Goal: Task Accomplishment & Management: Complete application form

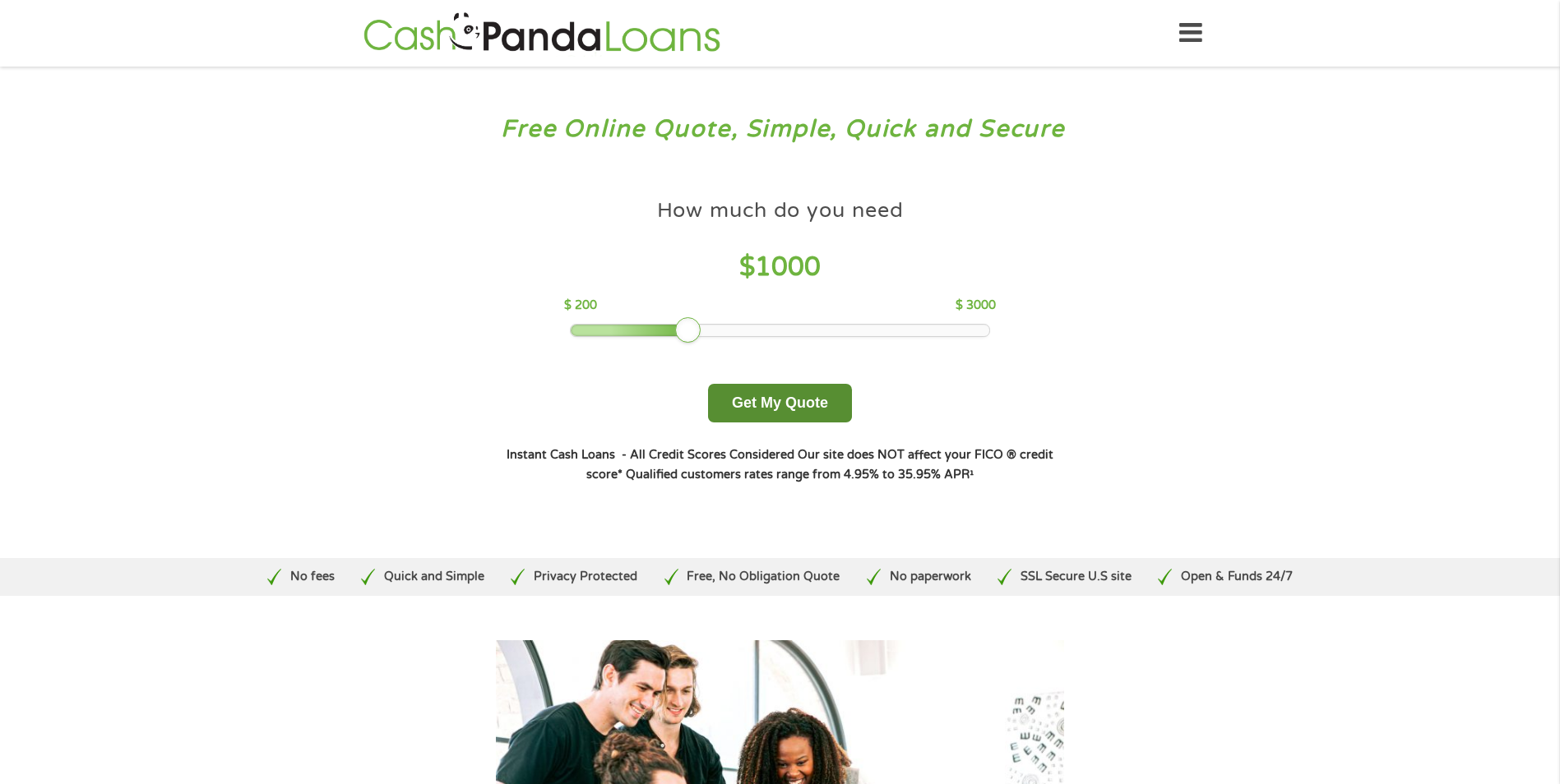
click at [766, 405] on button "Get My Quote" at bounding box center [780, 403] width 144 height 38
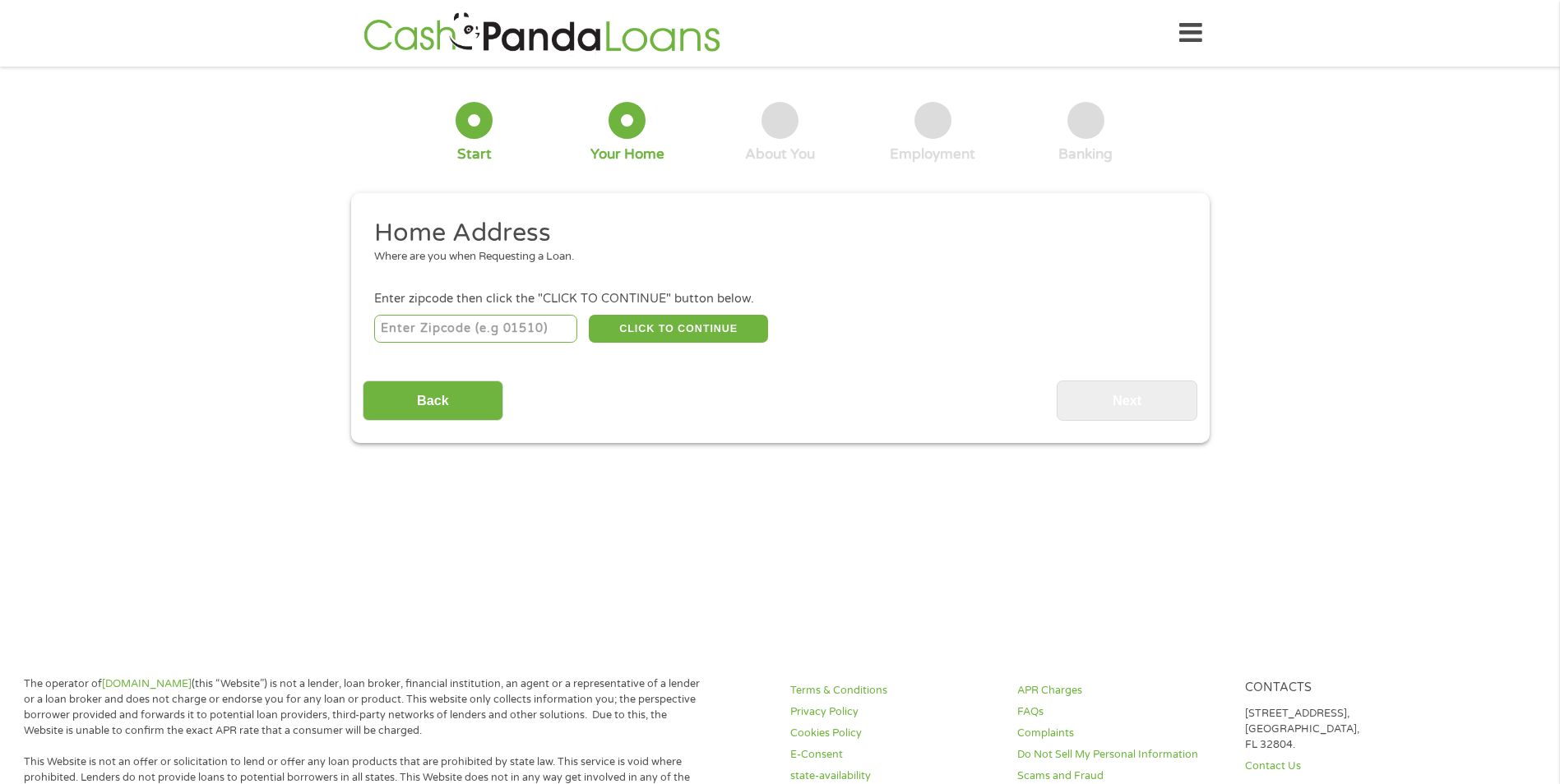
click at [487, 327] on input "number" at bounding box center [476, 329] width 203 height 28
type input "80915"
select select "[US_STATE]"
click at [698, 331] on button "CLICK TO CONTINUE" at bounding box center [678, 329] width 179 height 28
type input "80915"
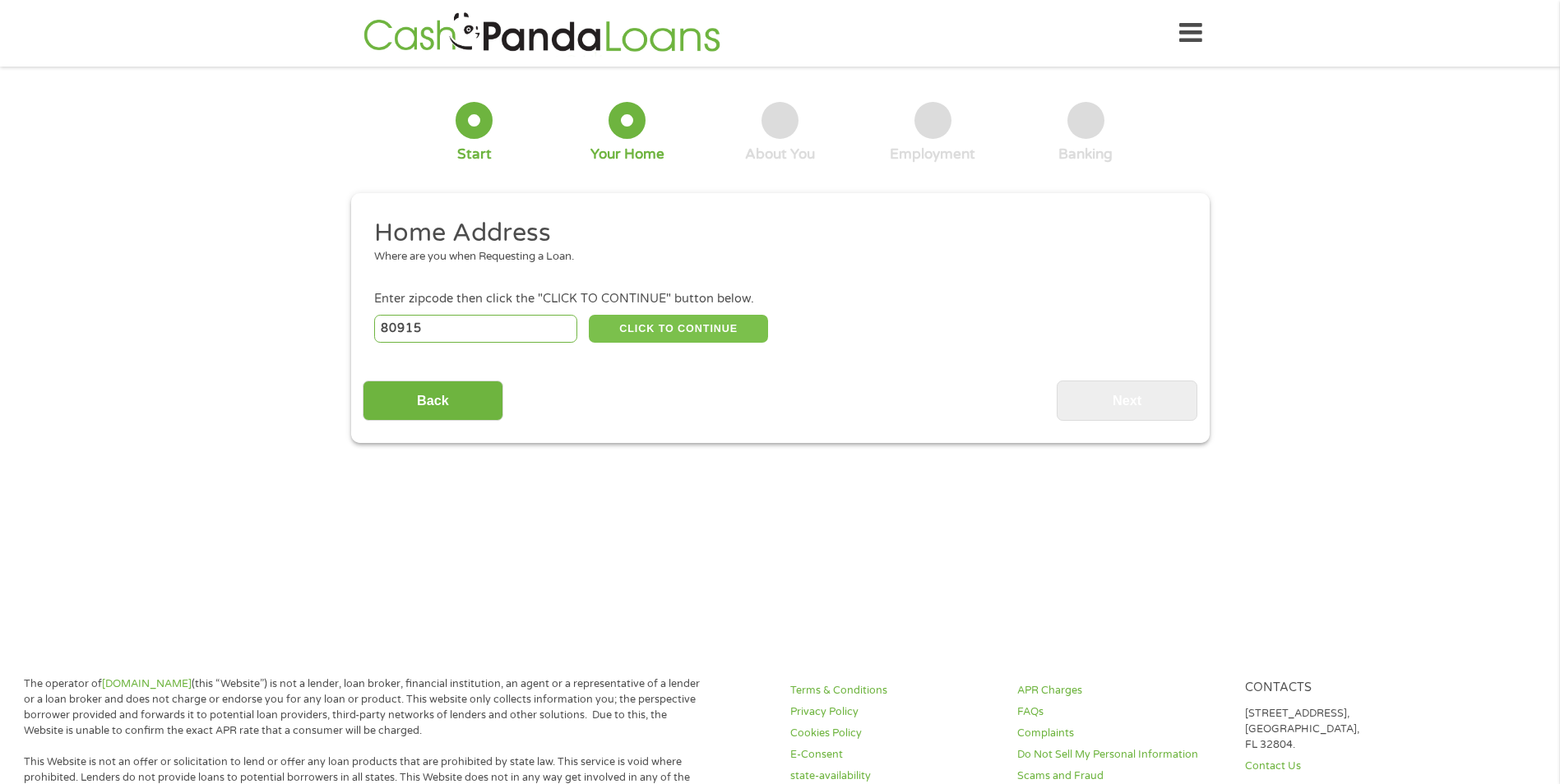
type input "[US_STATE][GEOGRAPHIC_DATA]"
select select "[US_STATE]"
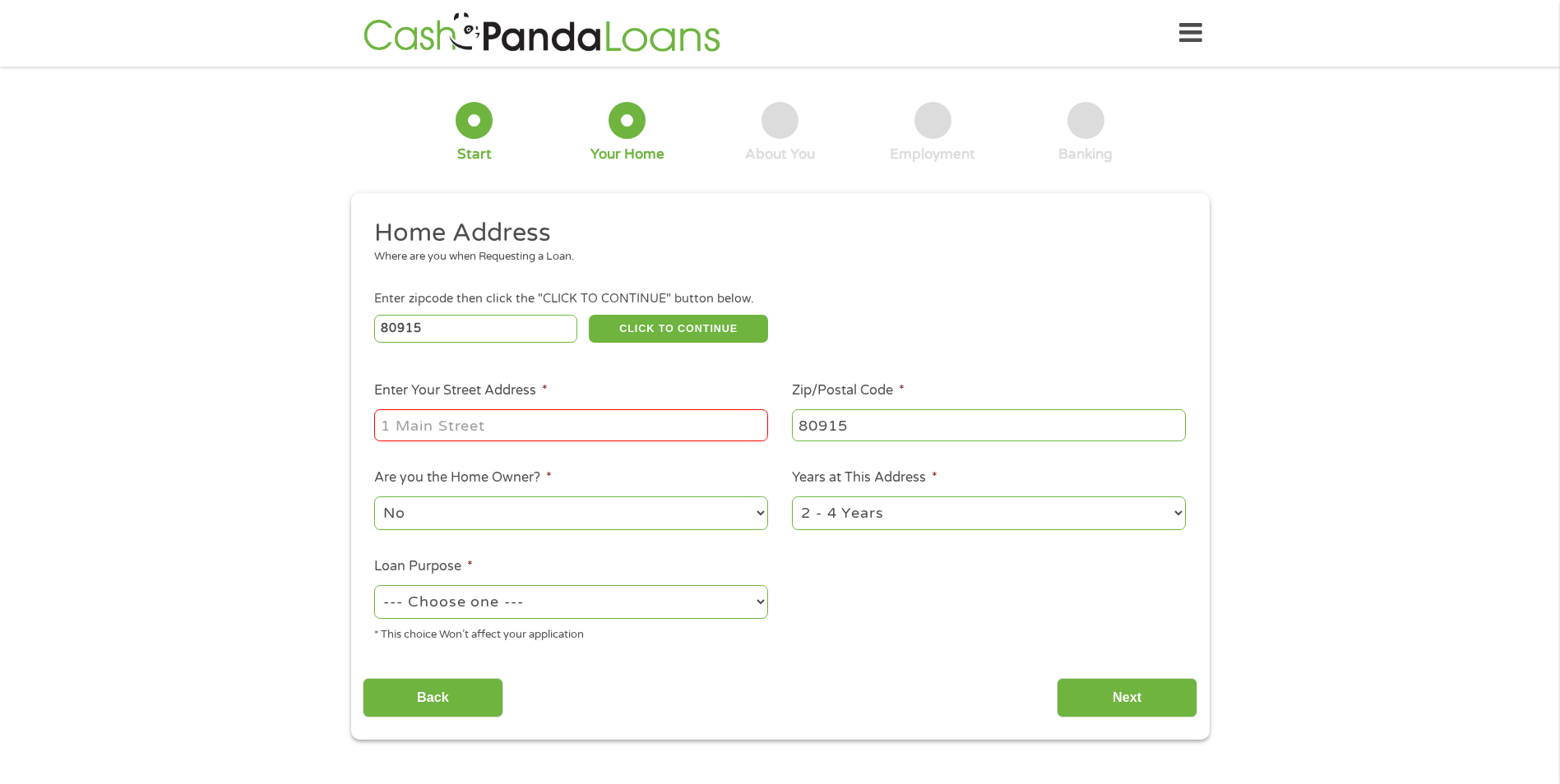
click at [445, 423] on input "Enter Your Street Address *" at bounding box center [571, 425] width 393 height 31
type input "[STREET_ADDRESS] View"
click at [536, 617] on select "--- Choose one --- Pay Bills Debt Consolidation Home Improvement Major Purchase…" at bounding box center [571, 601] width 393 height 34
select select "paybills"
click at [374, 585] on select "--- Choose one --- Pay Bills Debt Consolidation Home Improvement Major Purchase…" at bounding box center [571, 601] width 393 height 34
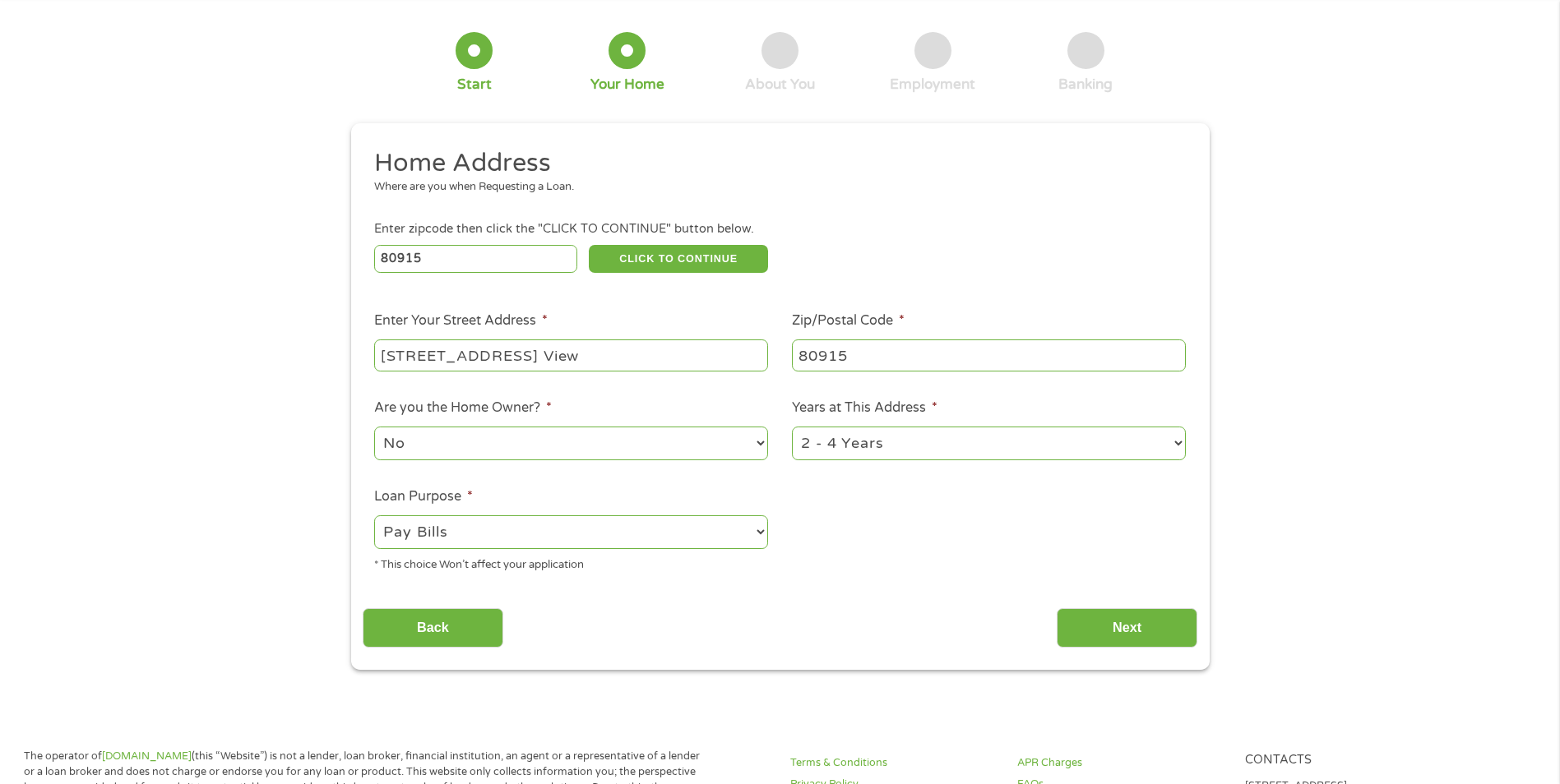
scroll to position [164, 0]
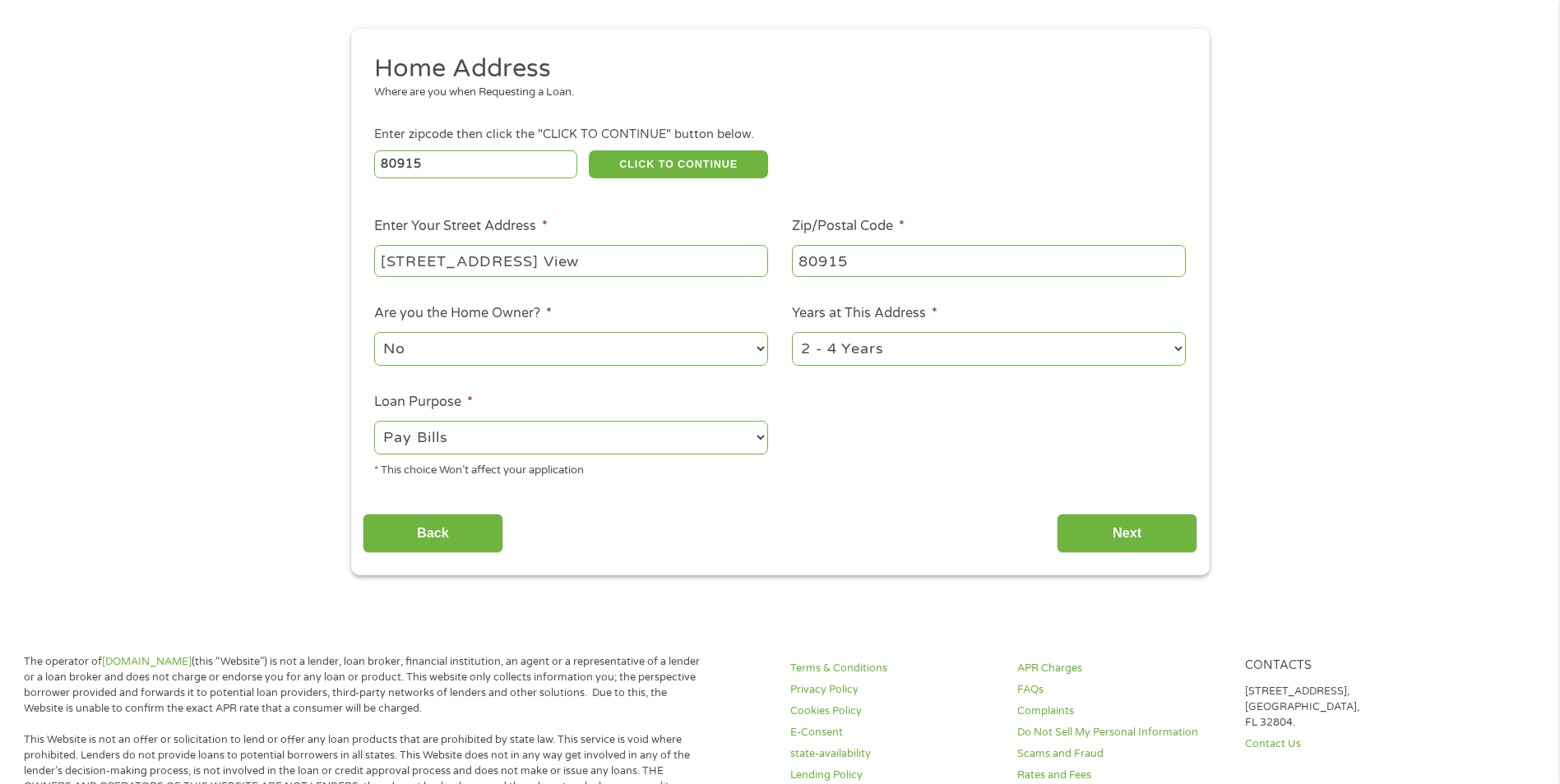
click at [1172, 341] on select "1 Year or less 1 - 2 Years 2 - 4 Years Over 4 Years" at bounding box center [988, 349] width 393 height 34
select select "12months"
click at [791, 332] on select "1 Year or less 1 - 2 Years 2 - 4 Years Over 4 Years" at bounding box center [988, 349] width 393 height 34
click at [1156, 528] on input "Next" at bounding box center [1126, 534] width 141 height 40
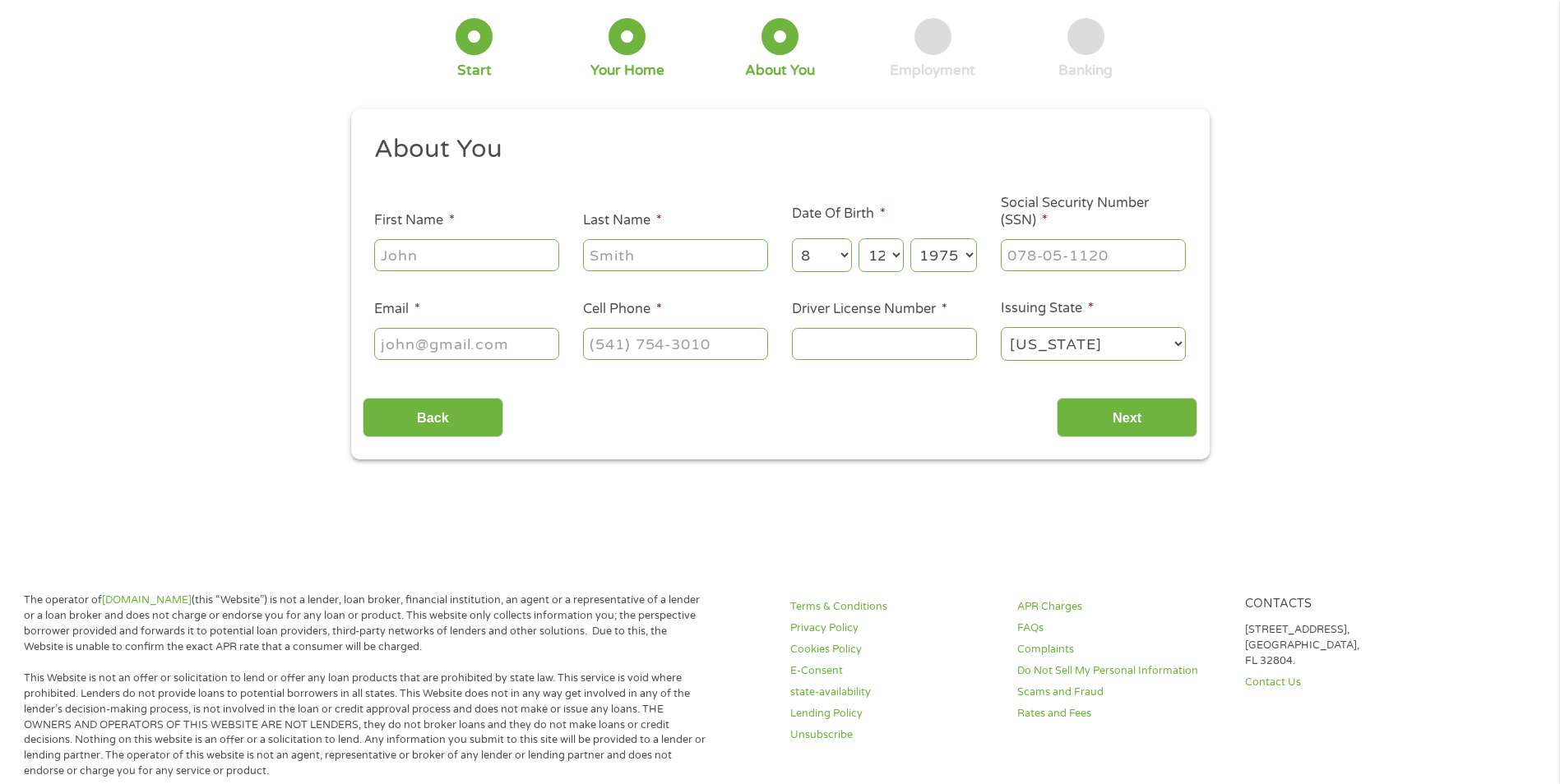
scroll to position [0, 0]
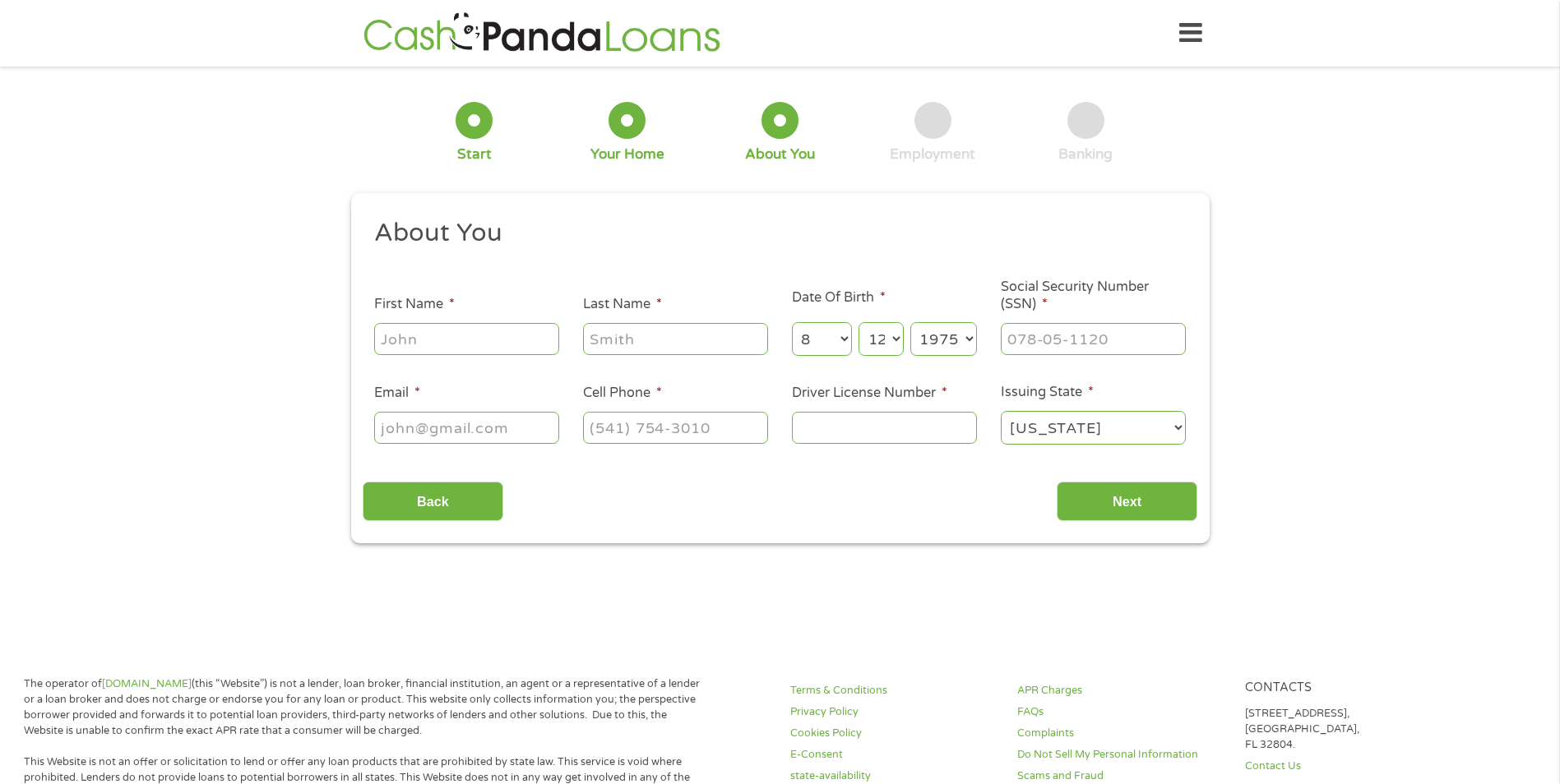
click at [406, 343] on input "First Name *" at bounding box center [466, 339] width 185 height 31
type input "[PERSON_NAME]"
type input "Park"
type input "[EMAIL_ADDRESS][DOMAIN_NAME]"
click at [1167, 431] on select "[US_STATE] [US_STATE] [US_STATE] [US_STATE] [US_STATE] [US_STATE] [US_STATE] [U…" at bounding box center [1093, 427] width 185 height 34
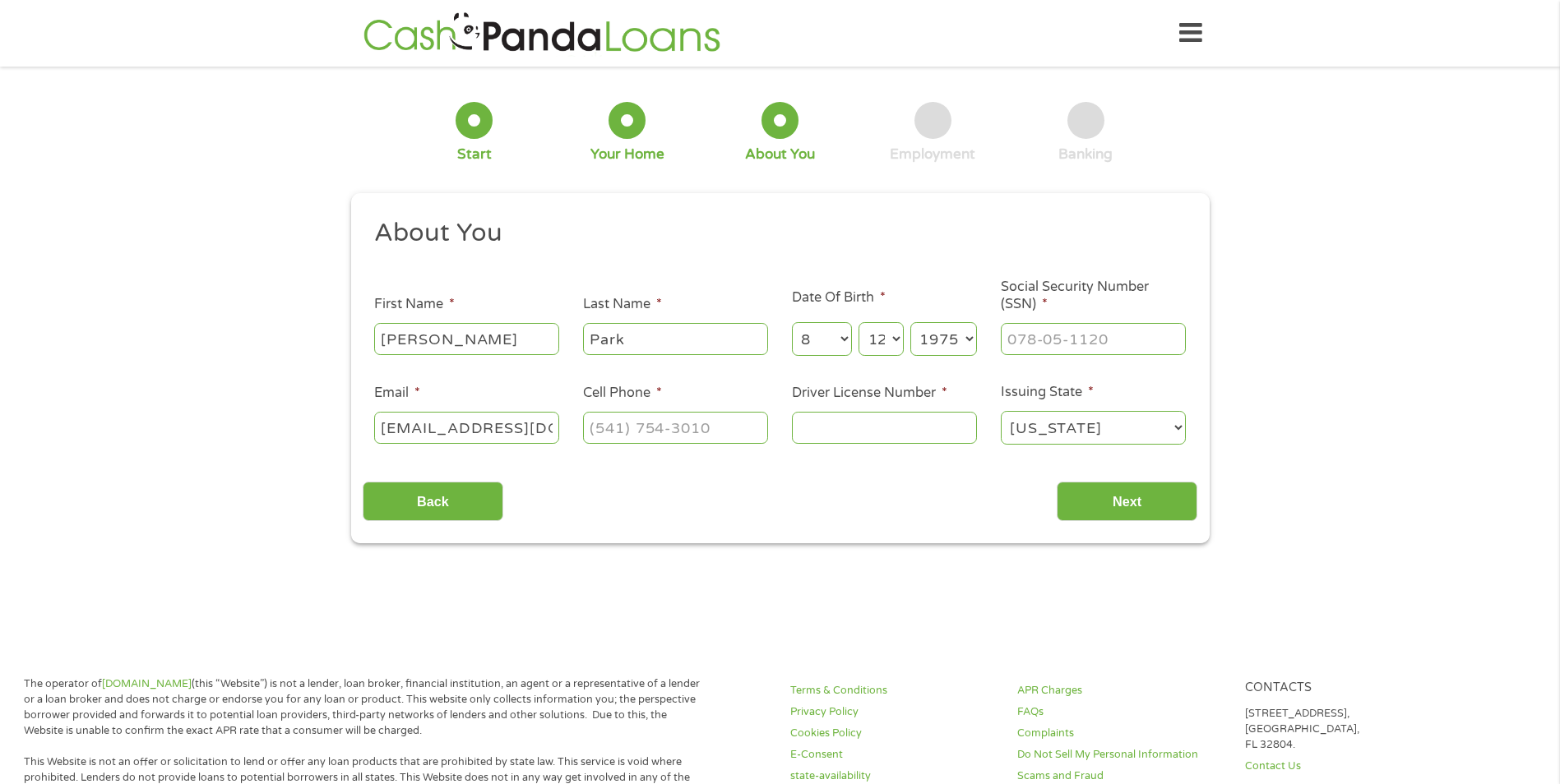
select select "[US_STATE]"
click at [1000, 411] on select "[US_STATE] [US_STATE] [US_STATE] [US_STATE] [US_STATE] [US_STATE] [US_STATE] [U…" at bounding box center [1093, 427] width 185 height 34
click at [854, 432] on input "Driver License Number *" at bounding box center [884, 427] width 185 height 31
click at [1052, 350] on input "___-__-____" at bounding box center [1093, 339] width 185 height 31
type input "230-21-0873"
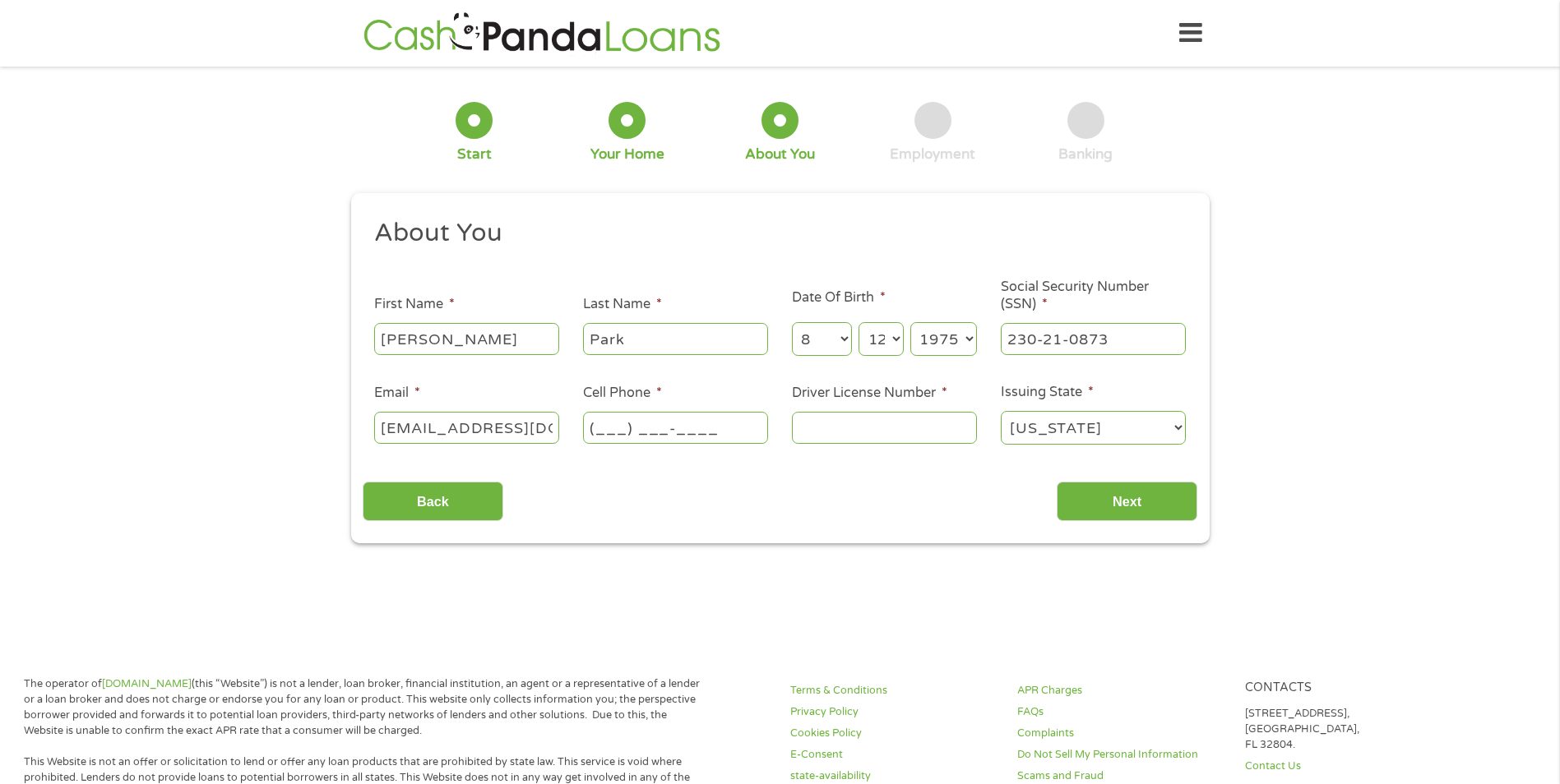
click at [651, 428] on input "(___) ___-____" at bounding box center [675, 427] width 185 height 31
type input "(___) _57-0955"
click at [835, 428] on input "Driver License Number *" at bounding box center [884, 427] width 185 height 31
type input "162800478"
click at [1105, 506] on input "Next" at bounding box center [1126, 502] width 141 height 40
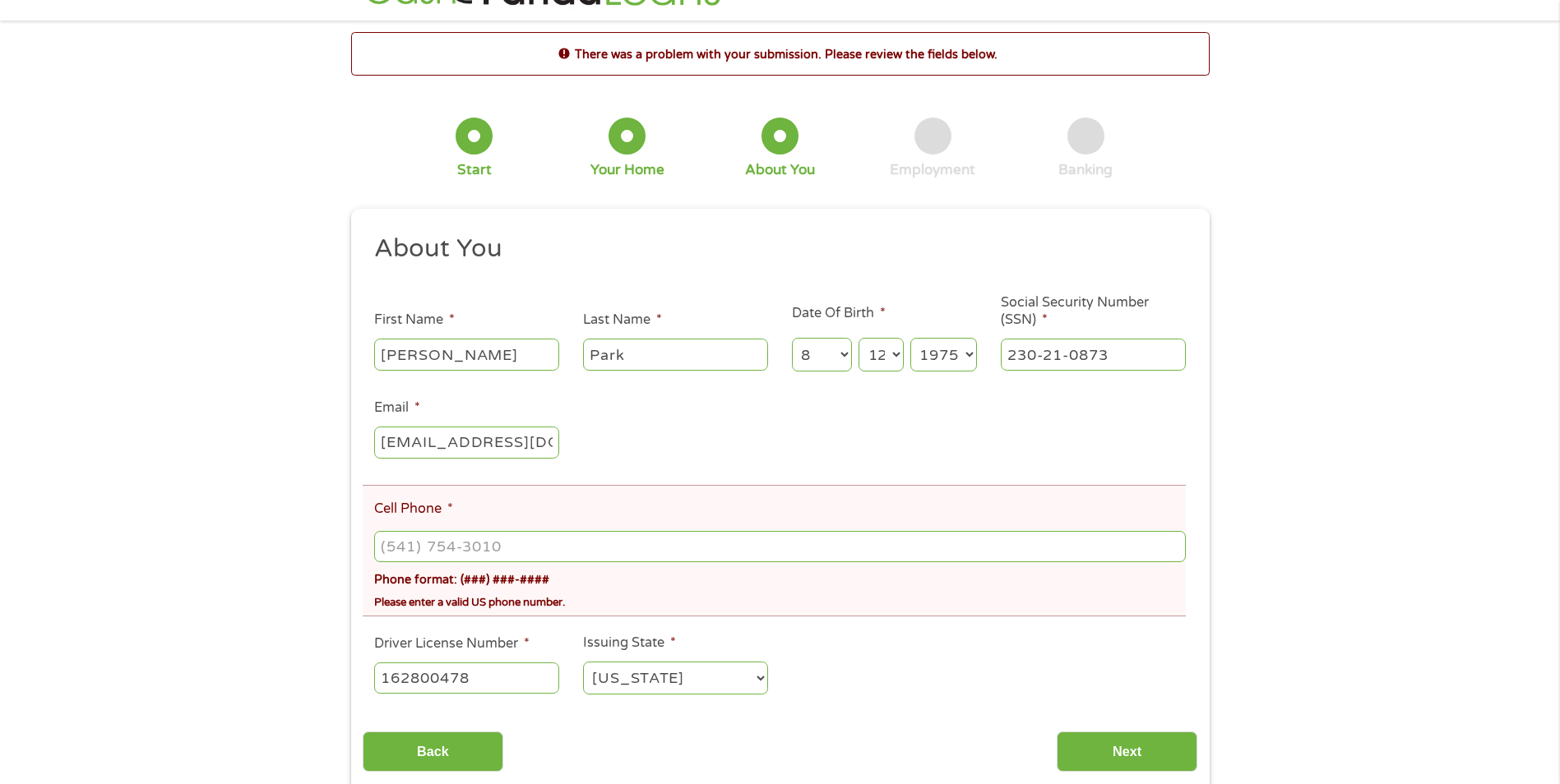
scroll to position [164, 0]
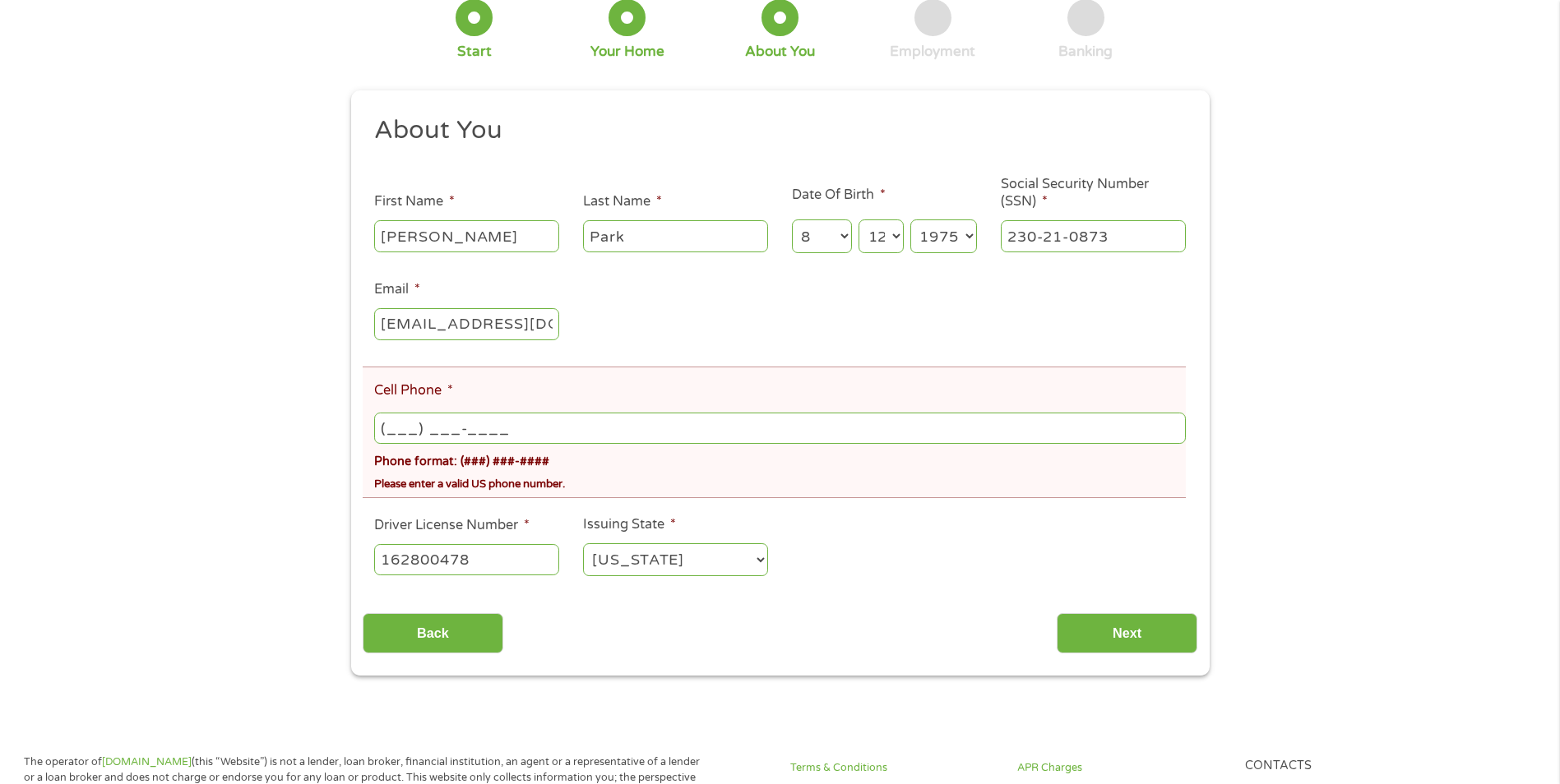
click at [489, 435] on input "(___) ___-____" at bounding box center [780, 428] width 811 height 31
type input "[PHONE_NUMBER]"
click at [960, 478] on div "Please enter a valid US phone number." at bounding box center [780, 481] width 811 height 22
click at [1157, 640] on input "Next" at bounding box center [1126, 633] width 141 height 40
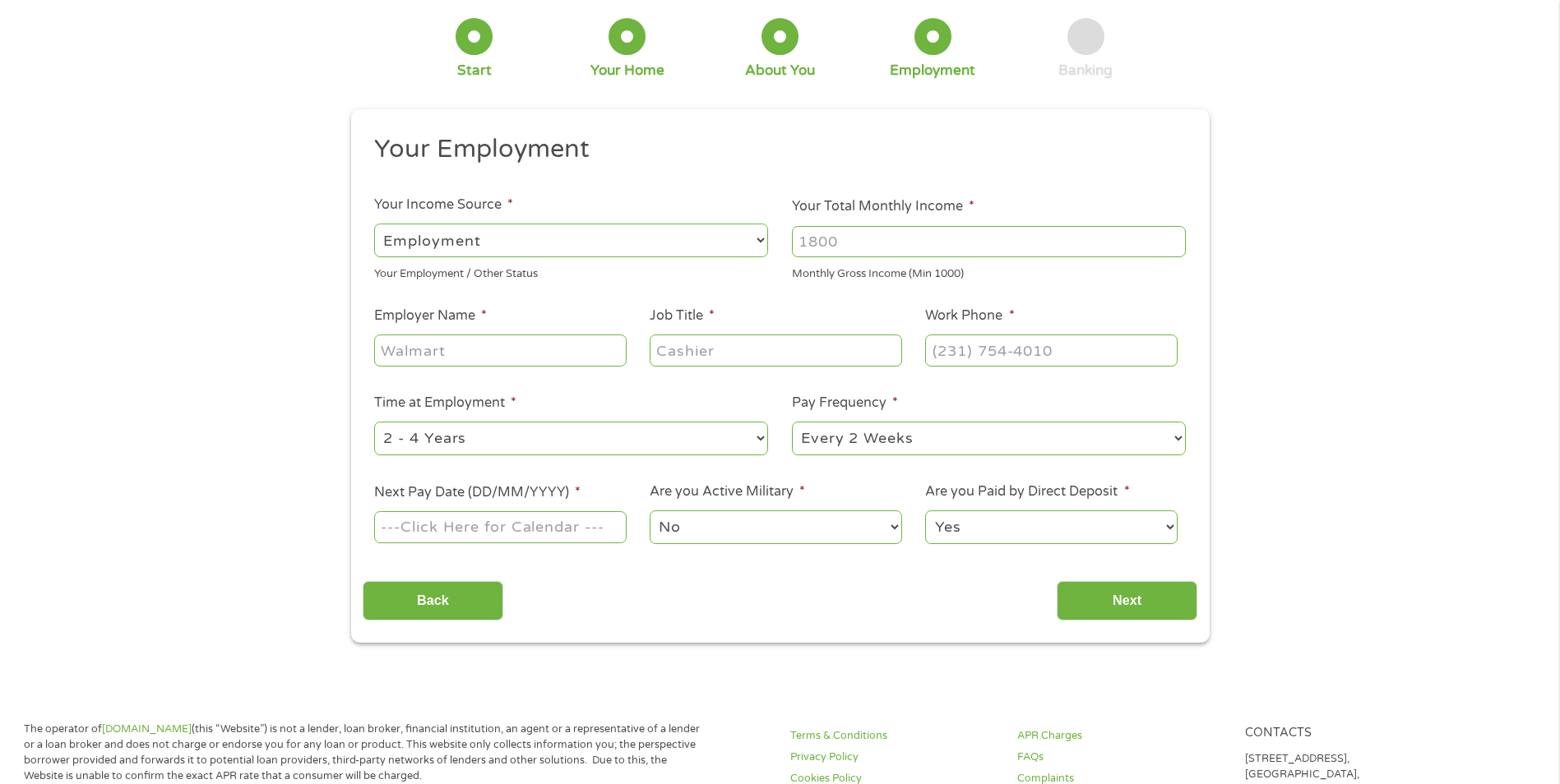
scroll to position [0, 0]
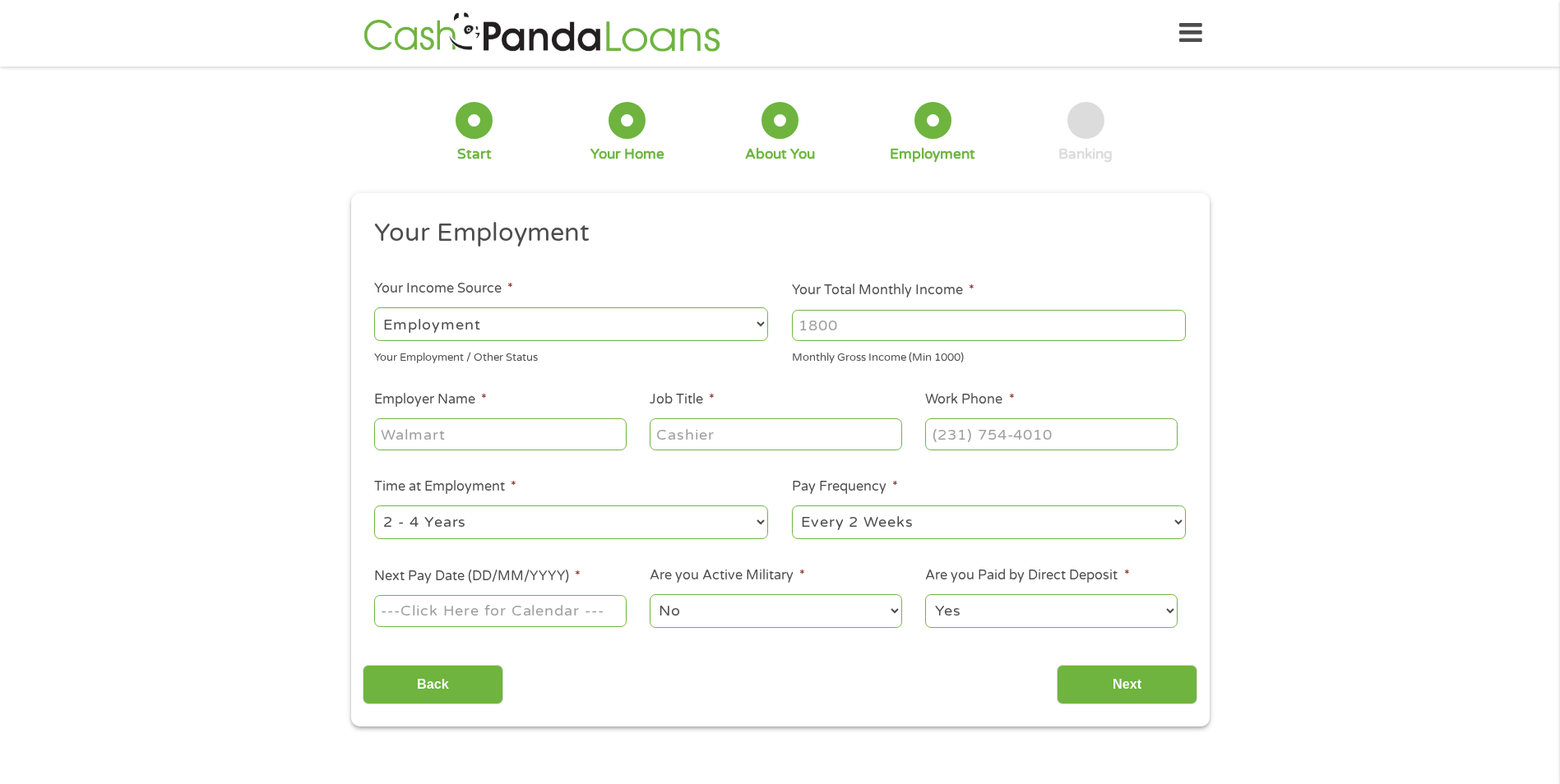
click at [445, 314] on select "--- Choose one --- Employment [DEMOGRAPHIC_DATA] Benefits" at bounding box center [571, 324] width 393 height 34
click at [374, 308] on select "--- Choose one --- Employment [DEMOGRAPHIC_DATA] Benefits" at bounding box center [571, 324] width 393 height 34
click at [859, 329] on input "Your Total Monthly Income *" at bounding box center [988, 326] width 393 height 31
type input "5000"
click at [521, 437] on input "Employer Name *" at bounding box center [500, 434] width 252 height 31
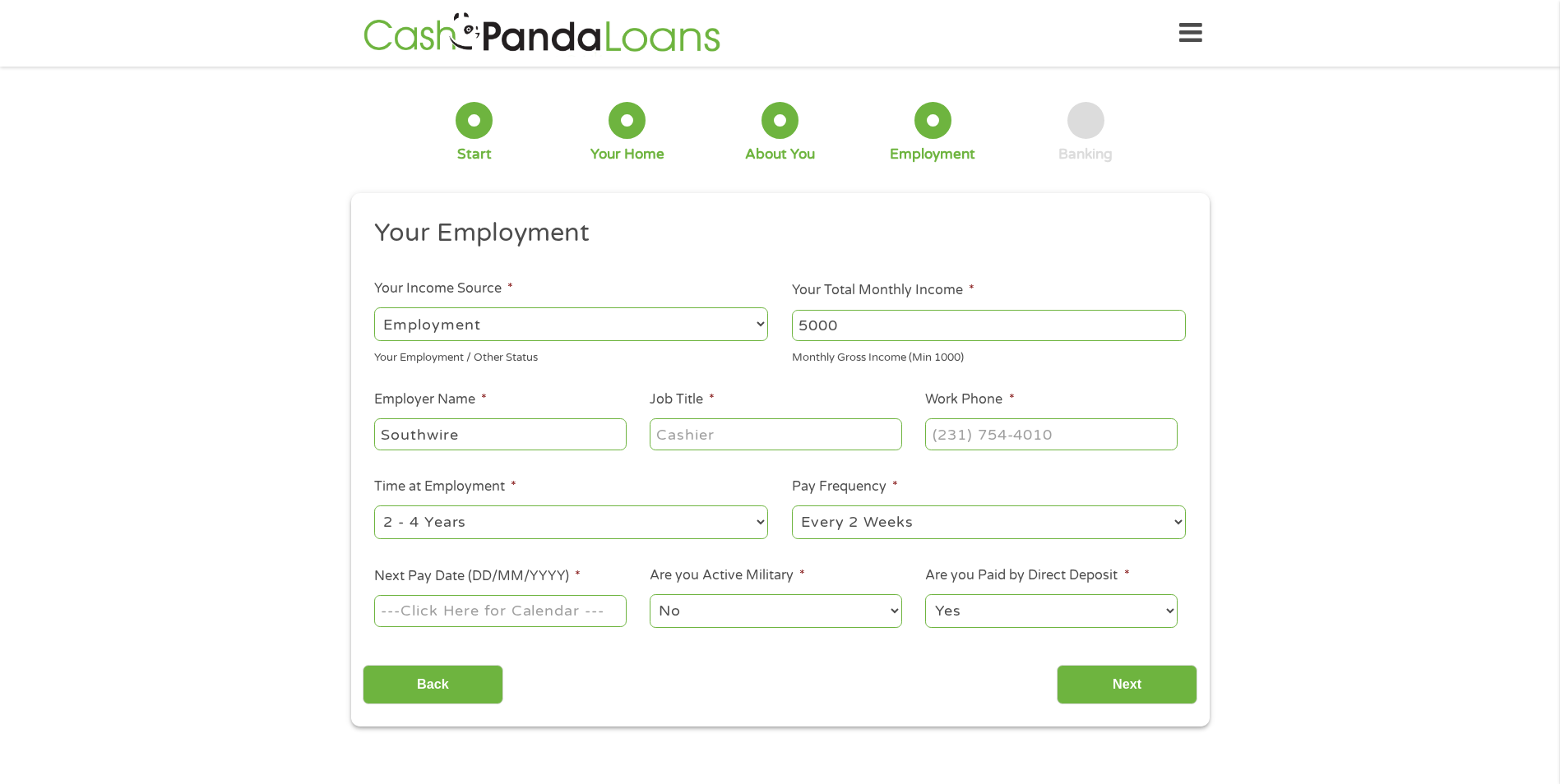
type input "Southwire"
click at [766, 428] on input "Job Title *" at bounding box center [776, 434] width 252 height 31
type input "BIM Modeler"
type input "(___) ___-____"
click at [985, 443] on input "(___) ___-____" at bounding box center [1051, 434] width 252 height 31
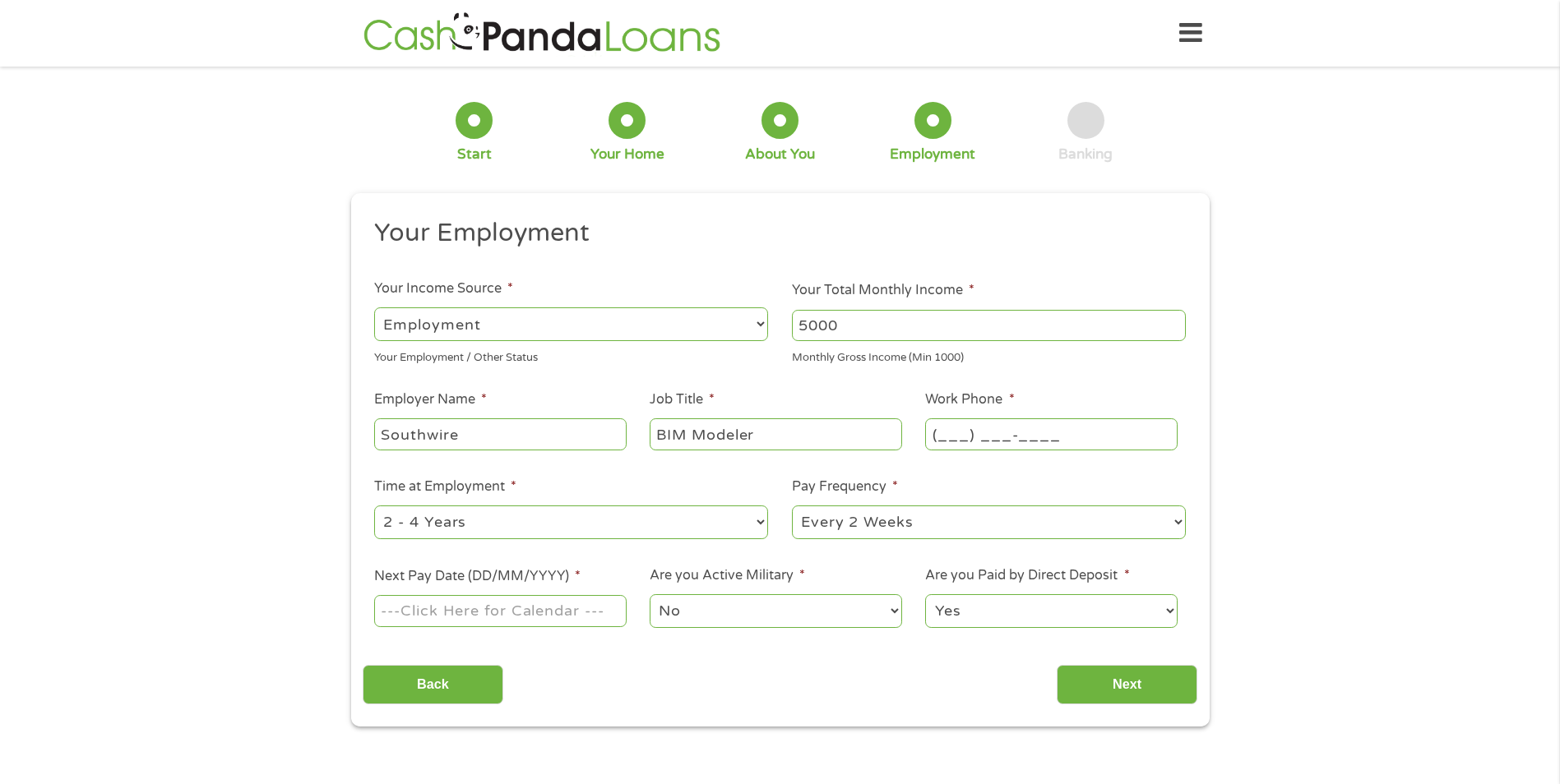
click at [1008, 435] on input "(___) ___-____" at bounding box center [1051, 434] width 252 height 31
drag, startPoint x: 1077, startPoint y: 437, endPoint x: 907, endPoint y: 446, distance: 170.2
click at [907, 446] on ul "Your Employment Your Income Source * --- Choose one --- Employment [DEMOGRAPHIC…" at bounding box center [780, 430] width 834 height 426
type input "[PHONE_NUMBER]"
click at [508, 612] on input "Next Pay Date (DD/MM/YYYY) *" at bounding box center [500, 611] width 252 height 31
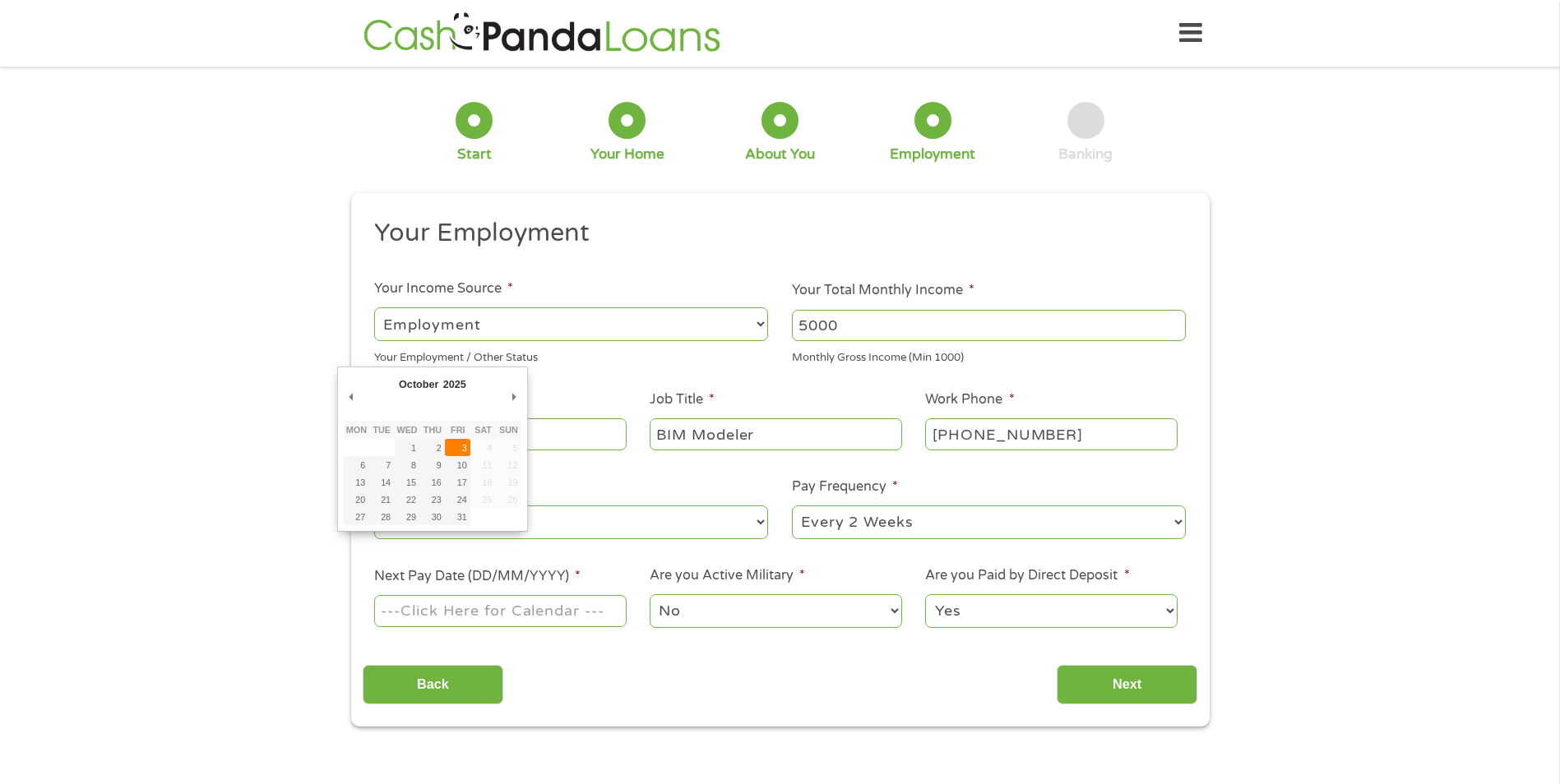
type input "[DATE]"
click at [475, 613] on input "[DATE]" at bounding box center [500, 611] width 252 height 31
click at [1100, 682] on input "Next" at bounding box center [1126, 685] width 141 height 40
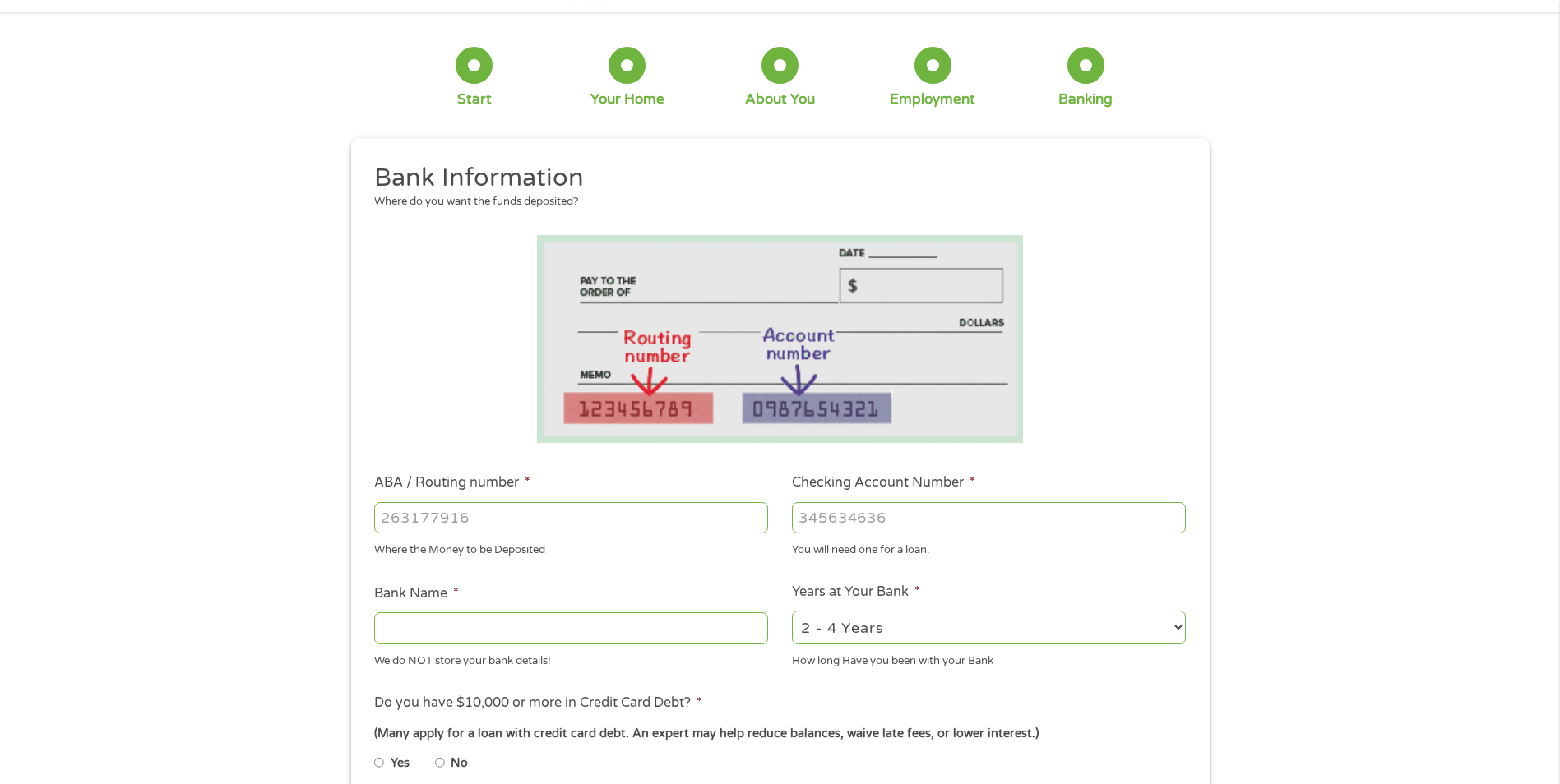
scroll to position [82, 0]
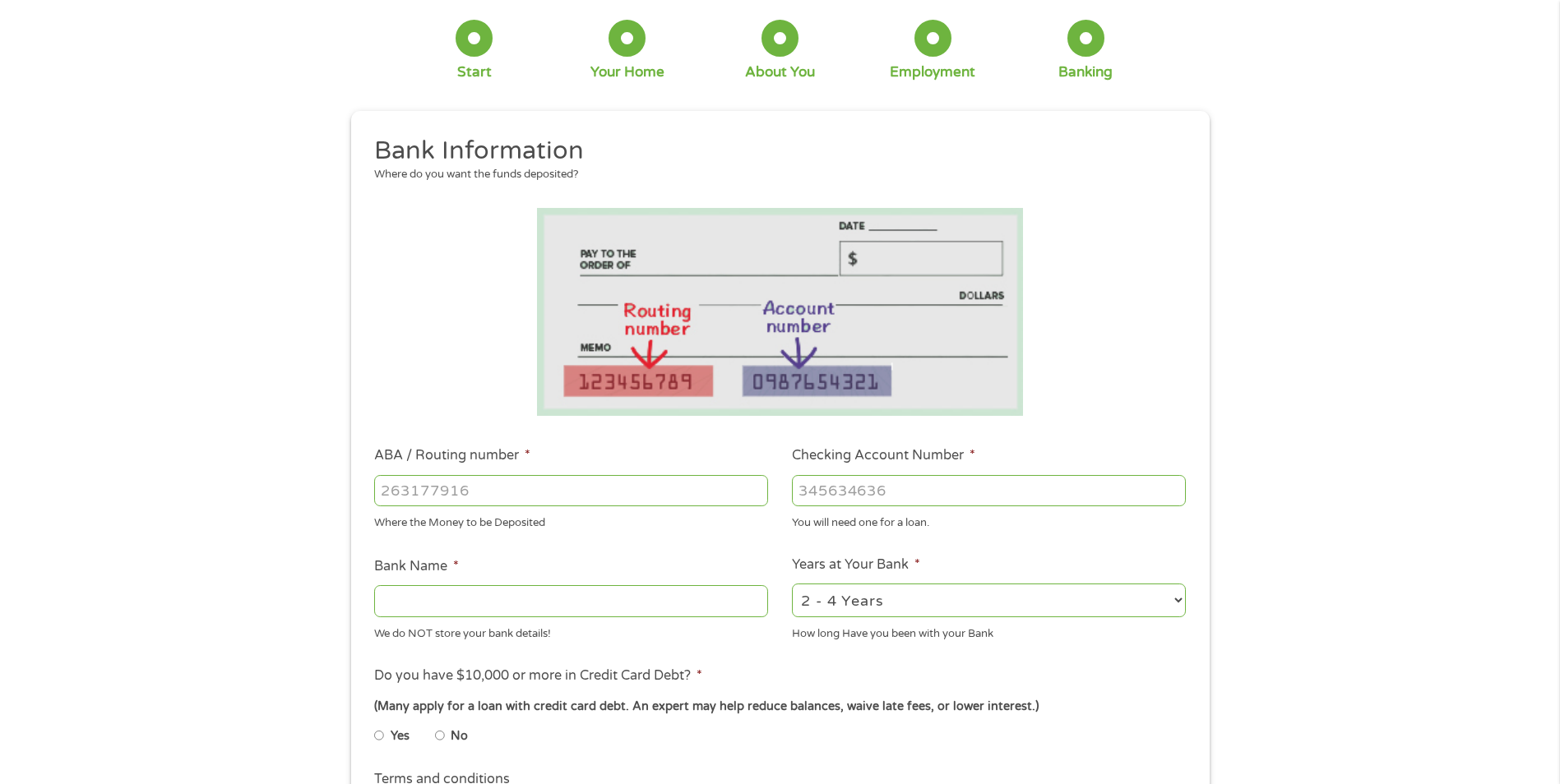
click at [891, 493] on input "Checking Account Number *" at bounding box center [988, 491] width 393 height 31
click at [823, 496] on input "Checking Account Number *" at bounding box center [988, 491] width 393 height 31
type input "374569320"
click at [497, 488] on input "ABA / Routing number *" at bounding box center [571, 491] width 393 height 31
click at [445, 477] on input "ABA / Routing number *" at bounding box center [571, 491] width 393 height 31
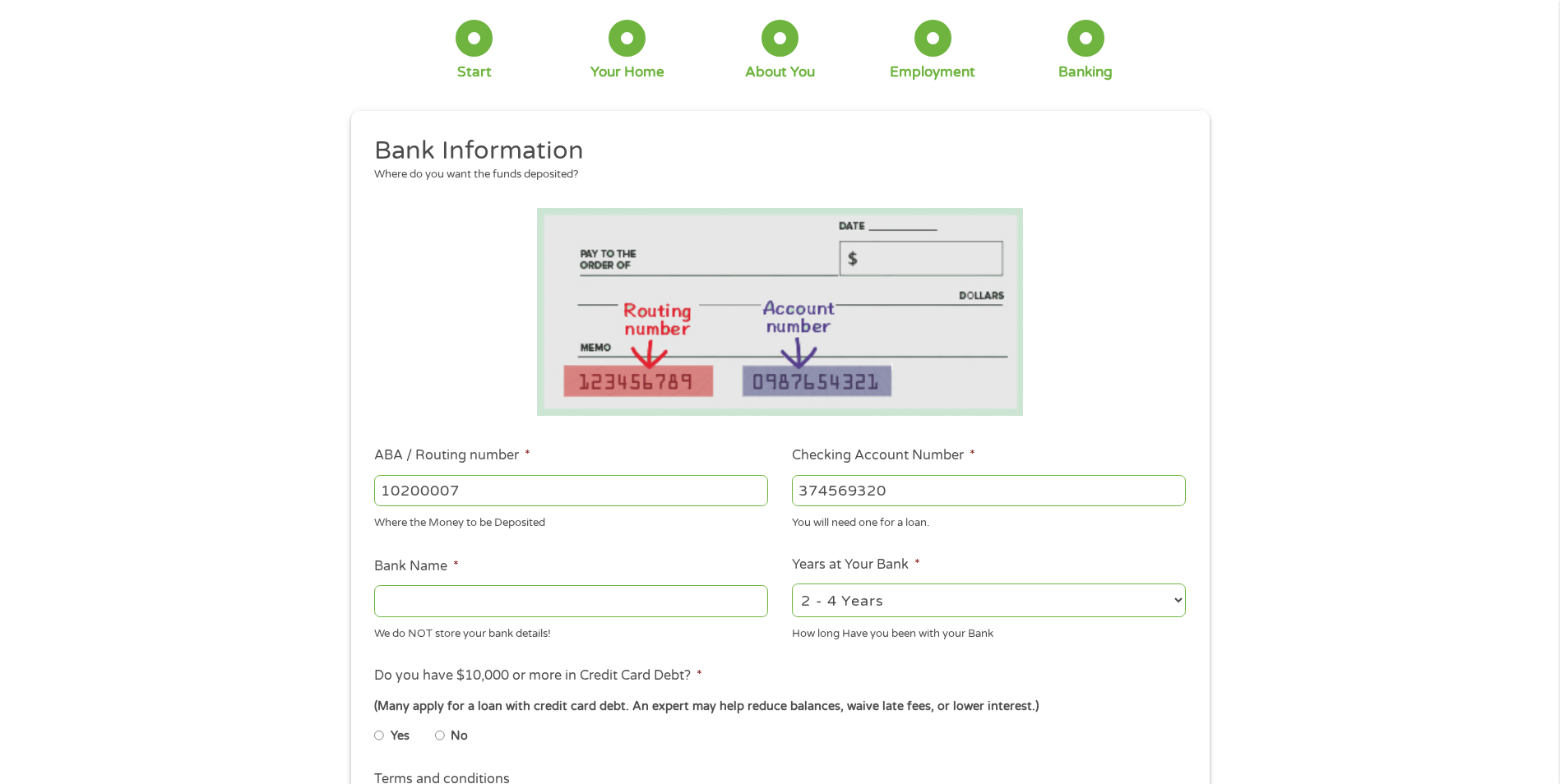
type input "102000076"
type input "[PERSON_NAME] FARGO BANK NA"
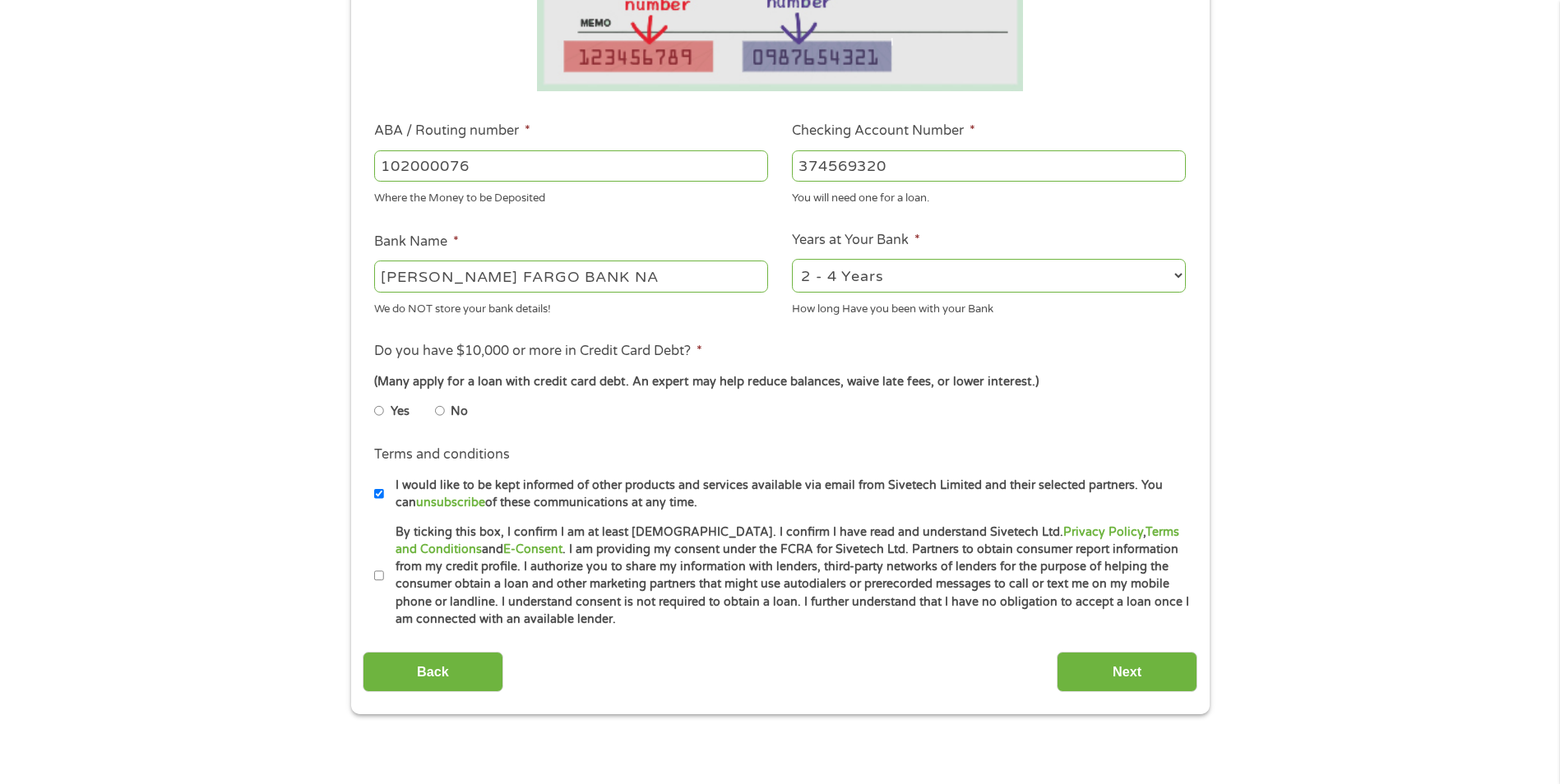
scroll to position [411, 0]
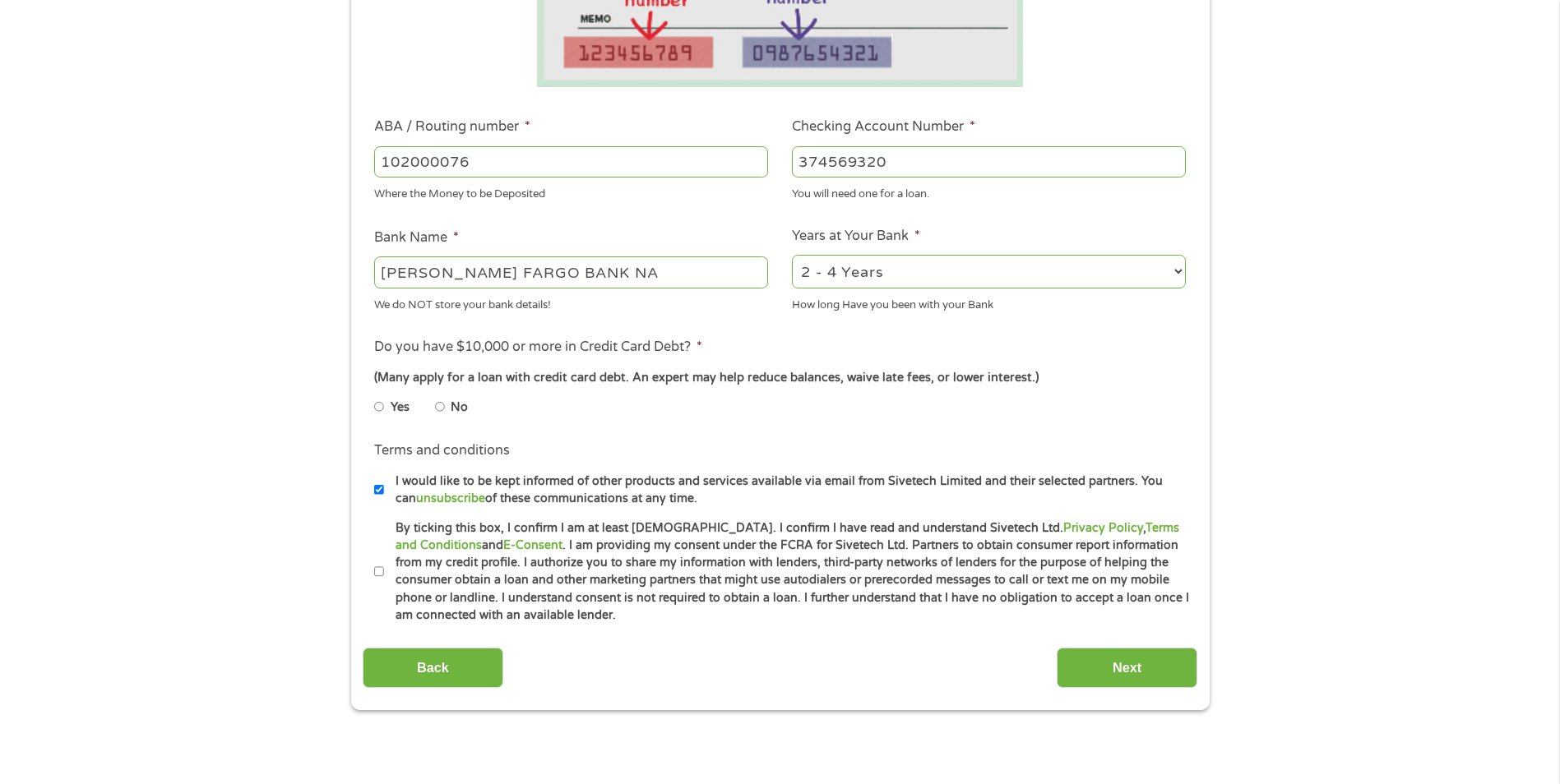
type input "102000076"
click at [1170, 272] on select "2 - 4 Years 6 - 12 Months 1 - 2 Years Over 4 Years" at bounding box center [988, 271] width 393 height 34
select select "12months"
click at [791, 255] on select "2 - 4 Years 6 - 12 Months 1 - 2 Years Over 4 Years" at bounding box center [988, 271] width 393 height 34
click at [439, 409] on input "No" at bounding box center [440, 406] width 10 height 26
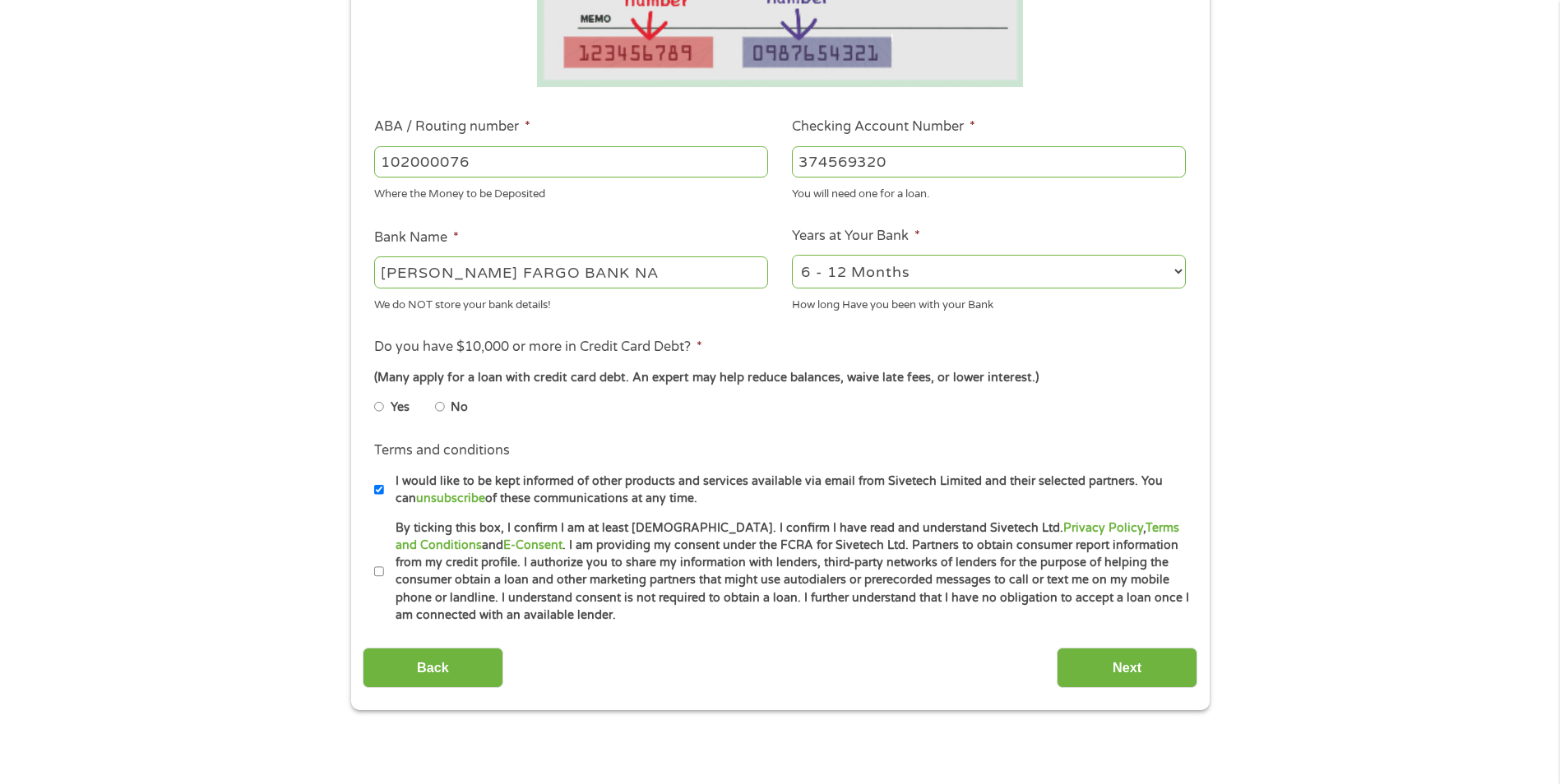
radio input "true"
click at [377, 568] on input "By ticking this box, I confirm I am at least [DEMOGRAPHIC_DATA]. I confirm I ha…" at bounding box center [379, 572] width 10 height 26
checkbox input "true"
click at [1140, 667] on input "Next" at bounding box center [1126, 668] width 141 height 40
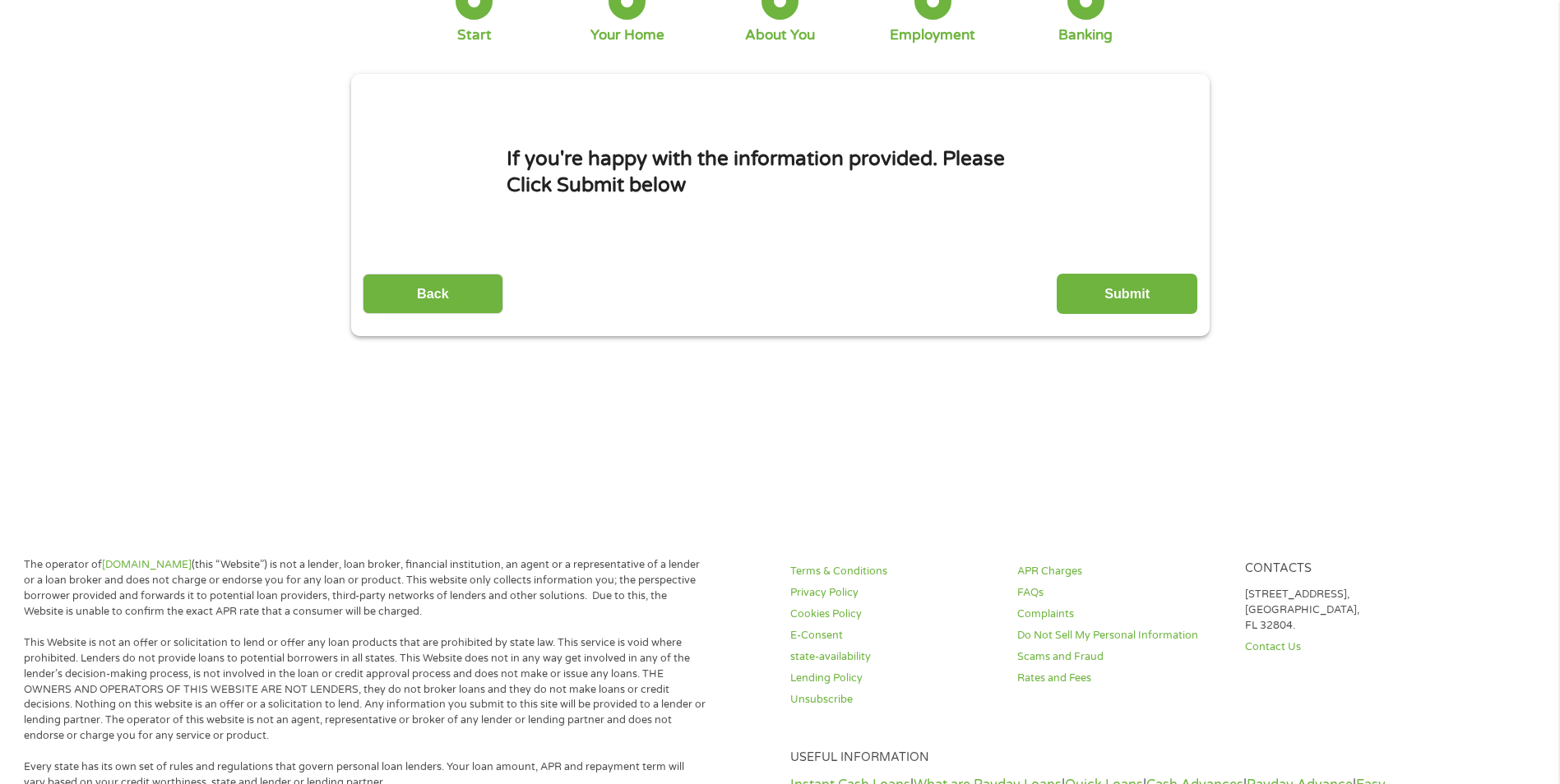
scroll to position [0, 0]
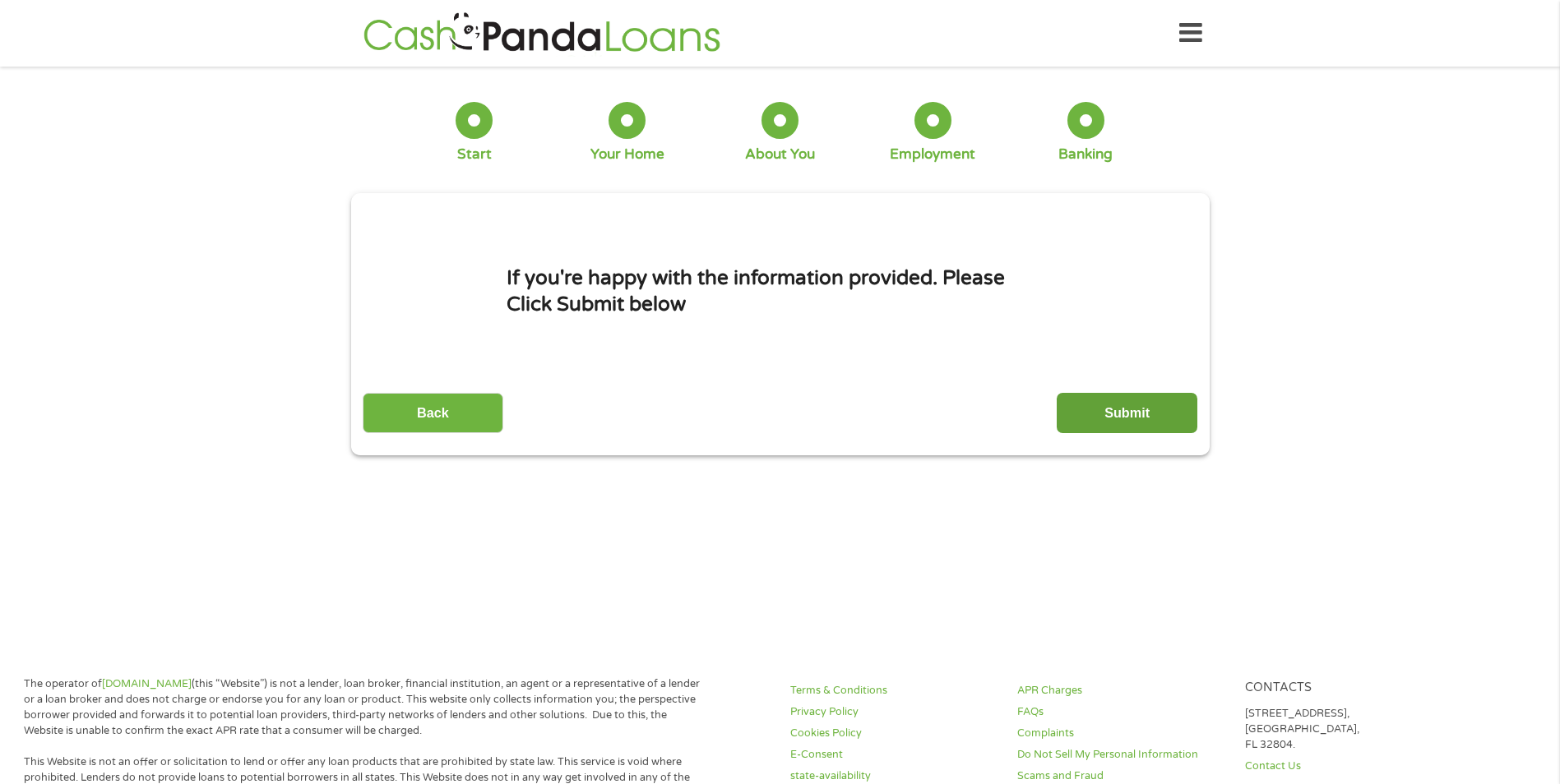
click at [1151, 418] on input "Submit" at bounding box center [1126, 413] width 141 height 40
